Goal: Use online tool/utility: Utilize a website feature to perform a specific function

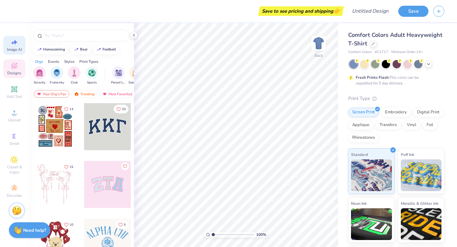
click at [18, 40] on icon at bounding box center [14, 42] width 8 height 8
select select "4"
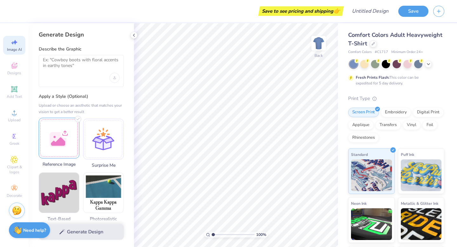
click at [68, 140] on div at bounding box center [59, 138] width 41 height 41
click at [105, 112] on div "Upload or choose an aesthetic that matches your vision to get a better result" at bounding box center [81, 108] width 85 height 13
click at [95, 227] on div "Generate Design" at bounding box center [81, 232] width 105 height 31
click at [94, 230] on div "Generate Design" at bounding box center [81, 232] width 105 height 31
click at [428, 62] on icon at bounding box center [428, 63] width 5 height 5
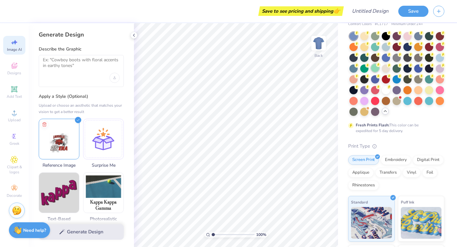
scroll to position [30, 0]
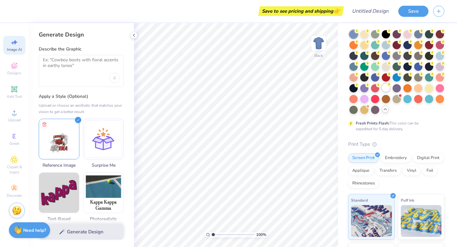
click at [386, 89] on div at bounding box center [386, 88] width 8 height 8
click at [97, 236] on div "Generate Design" at bounding box center [81, 232] width 105 height 31
click at [95, 77] on div at bounding box center [81, 71] width 85 height 32
click at [92, 70] on textarea at bounding box center [81, 65] width 77 height 16
type textarea "j"
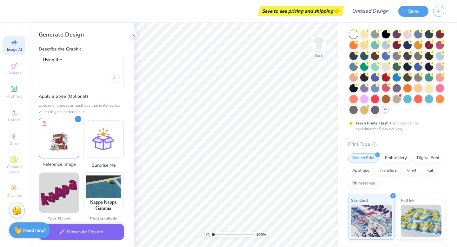
click at [67, 142] on img at bounding box center [59, 138] width 40 height 40
click at [85, 58] on textarea "Using the" at bounding box center [81, 65] width 77 height 16
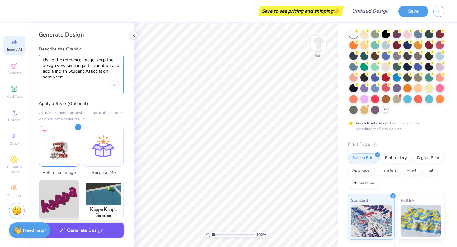
type textarea "Using the reference image, keep the design very similar, just clean it up and a…"
click at [66, 233] on button "Generate Design" at bounding box center [81, 231] width 85 height 16
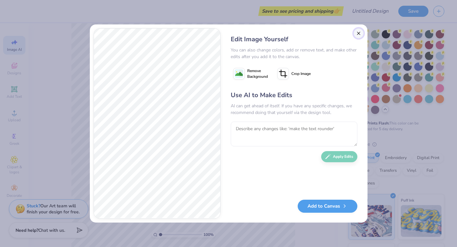
click at [358, 34] on button "Close" at bounding box center [359, 33] width 10 height 10
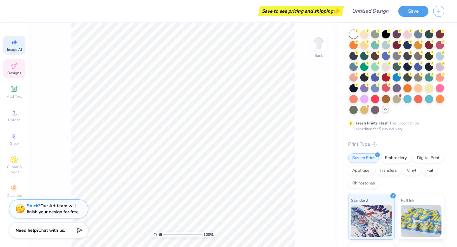
click at [18, 69] on div "Designs" at bounding box center [14, 68] width 22 height 19
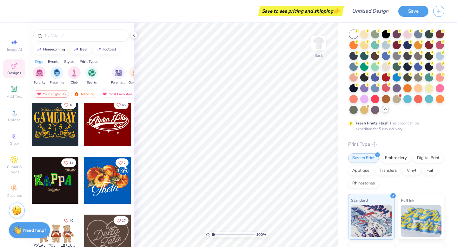
scroll to position [0, 0]
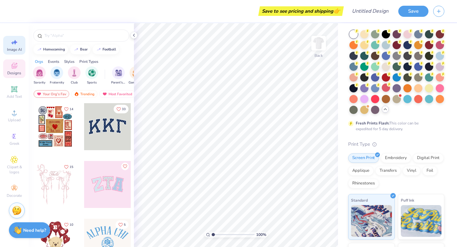
click at [12, 49] on span "Image AI" at bounding box center [14, 49] width 15 height 5
select select "4"
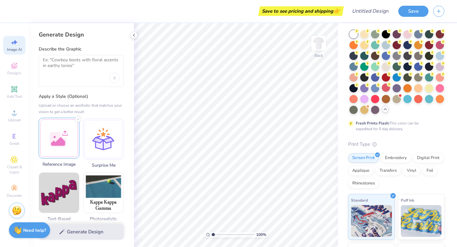
click at [58, 144] on div at bounding box center [59, 138] width 41 height 41
